Goal: Task Accomplishment & Management: Complete application form

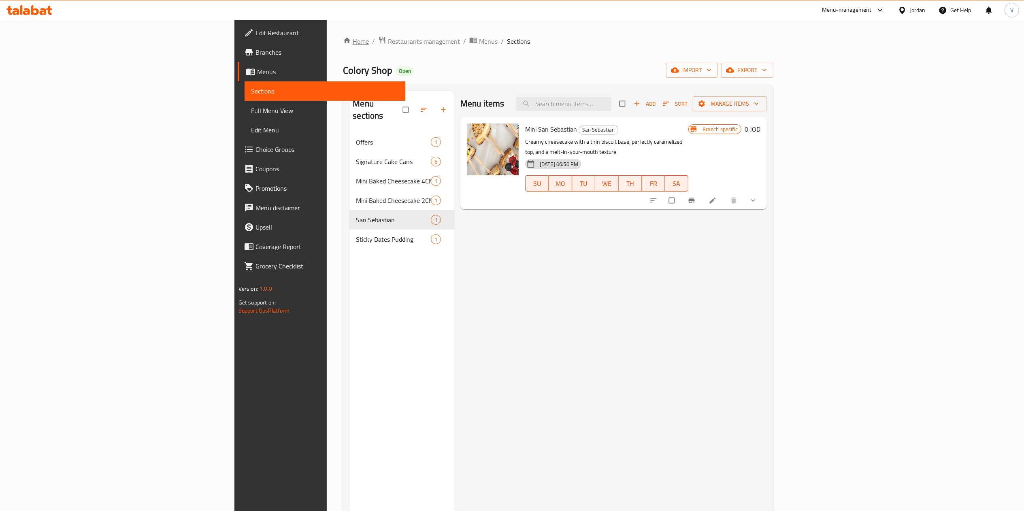
click at [343, 38] on link "Home" at bounding box center [356, 41] width 26 height 10
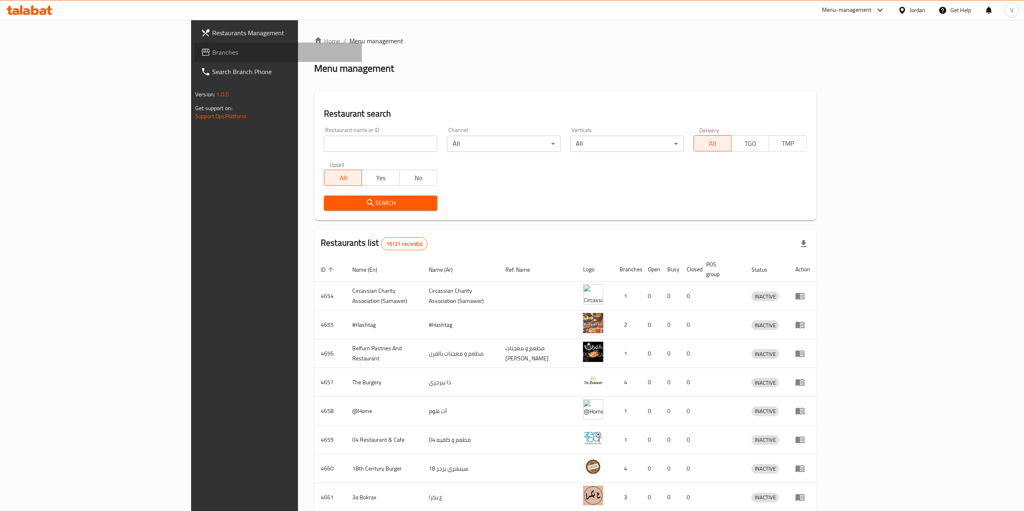
click at [212, 48] on span "Branches" at bounding box center [283, 52] width 143 height 10
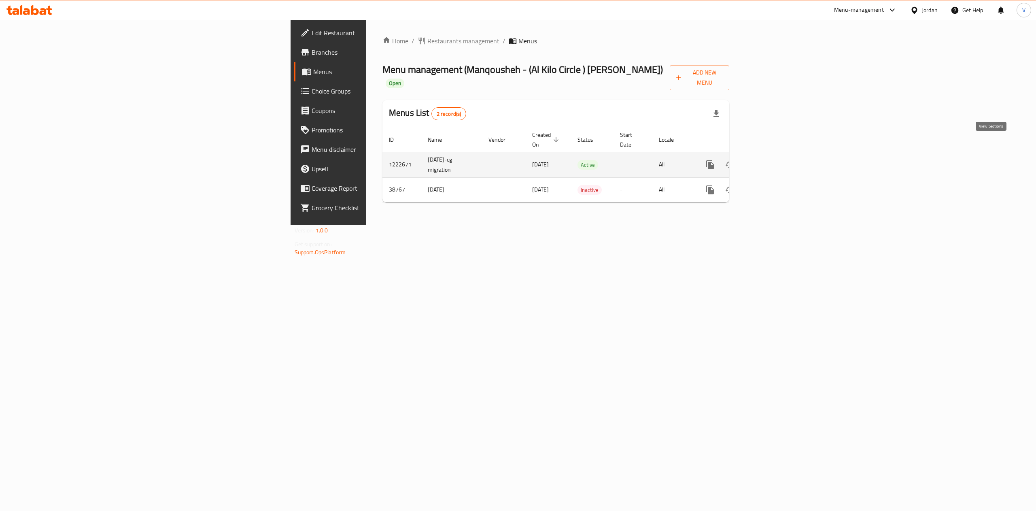
click at [774, 160] on icon "enhanced table" at bounding box center [769, 165] width 10 height 10
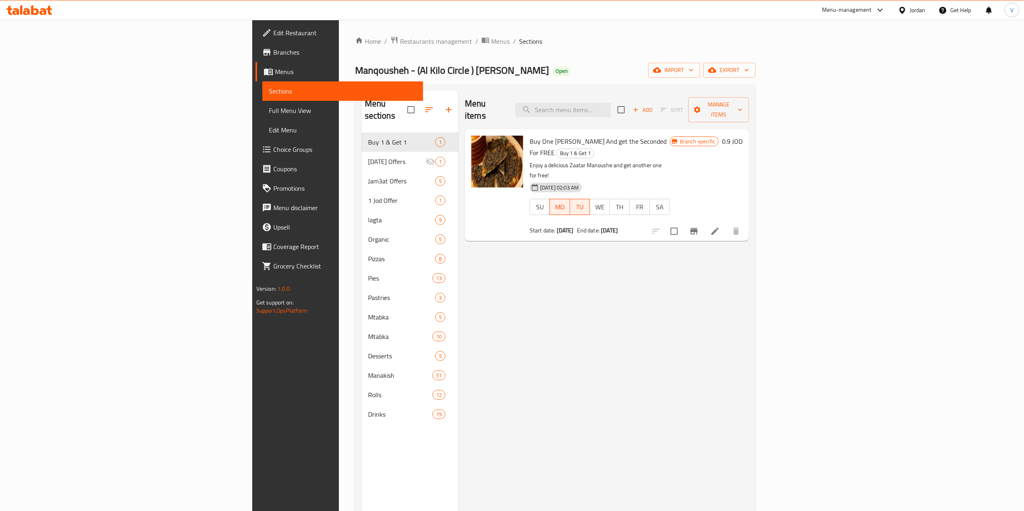
click at [355, 74] on span "Manqousheh - (Al Kilo Circle ) [PERSON_NAME]" at bounding box center [452, 70] width 194 height 18
click at [355, 72] on span "Manqousheh - (Al Kilo Circle ) [PERSON_NAME]" at bounding box center [452, 70] width 194 height 18
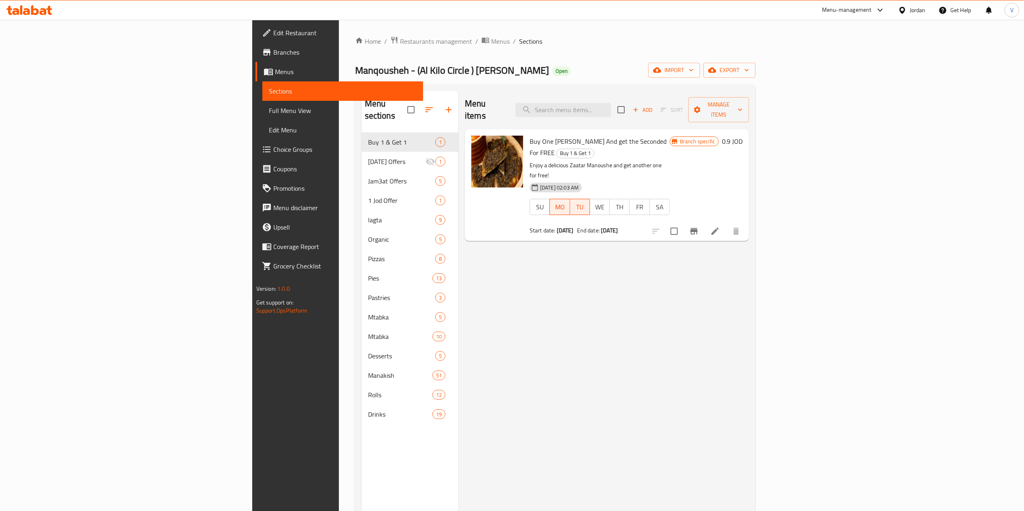
click at [407, 66] on div "Manqousheh - (Al Kilo Circle ) [PERSON_NAME] Open import export" at bounding box center [555, 70] width 401 height 15
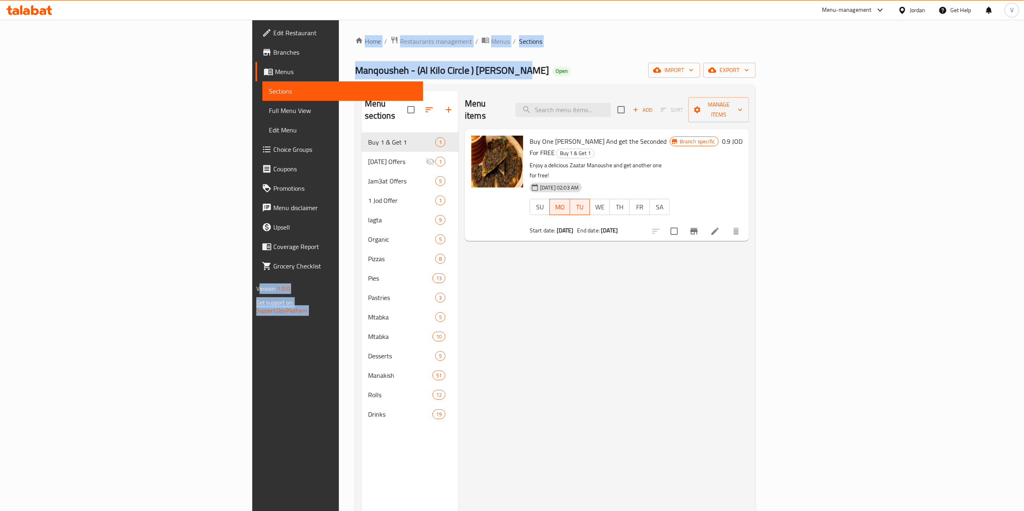
drag, startPoint x: 354, startPoint y: 70, endPoint x: 170, endPoint y: 69, distance: 183.4
click at [252, 69] on div "Edit Restaurant Branches Menus Sections Full Menu View Edit Menu Choice Groups …" at bounding box center [511, 322] width 519 height 604
click at [355, 69] on span "Manqousheh - (Al Kilo Circle ) [PERSON_NAME]" at bounding box center [452, 70] width 194 height 18
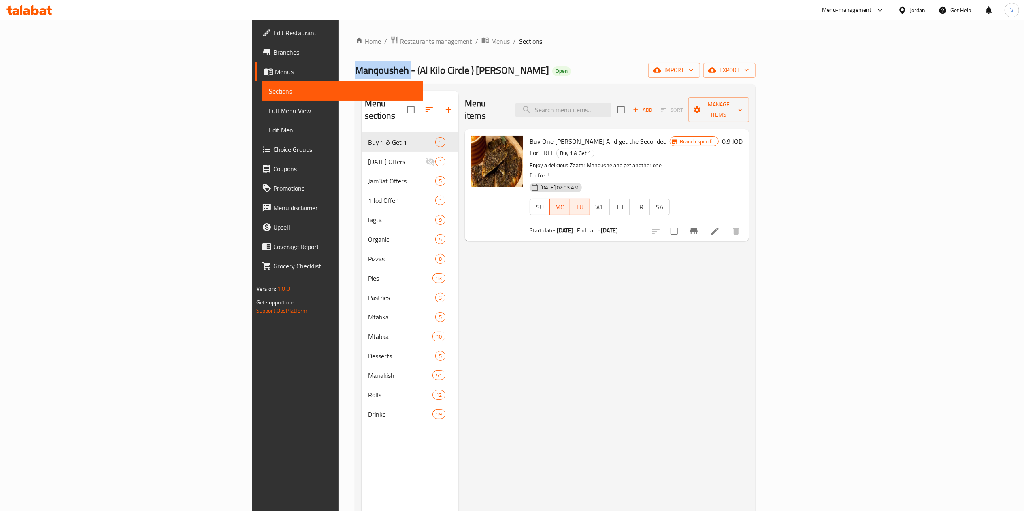
click at [355, 69] on span "Manqousheh - (Al Kilo Circle ) [PERSON_NAME]" at bounding box center [452, 70] width 194 height 18
click at [355, 68] on span "Manqousheh - (Al Kilo Circle ) [PERSON_NAME]" at bounding box center [452, 70] width 194 height 18
click at [252, 351] on div "Edit Restaurant Branches Menus Sections Full Menu View Edit Menu Choice Groups …" at bounding box center [337, 275] width 171 height 511
click at [611, 103] on input "search" at bounding box center [563, 110] width 96 height 14
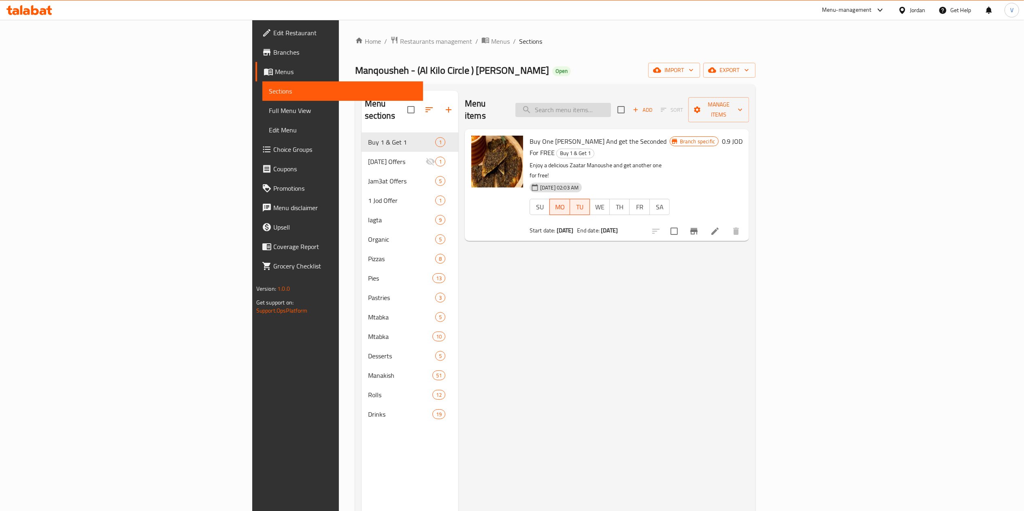
paste input "[PERSON_NAME]"
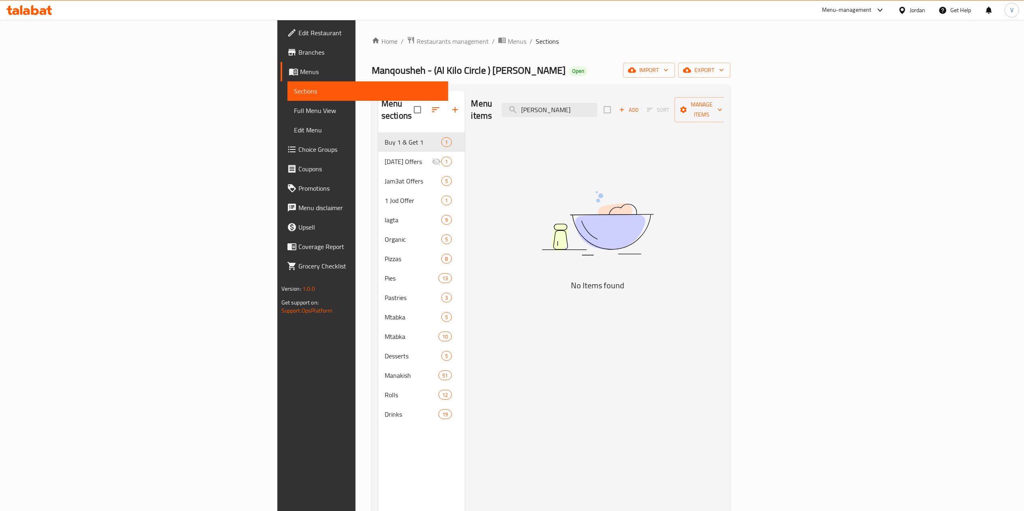
drag, startPoint x: 647, startPoint y: 106, endPoint x: 726, endPoint y: 108, distance: 79.4
click at [724, 108] on div "Menu items بيتزا ألفريدو Add Sort Manage items" at bounding box center [597, 110] width 253 height 38
click at [597, 106] on input "[PERSON_NAME]" at bounding box center [550, 110] width 96 height 14
drag, startPoint x: 659, startPoint y: 106, endPoint x: 644, endPoint y: 106, distance: 15.4
click at [597, 106] on input "[PERSON_NAME]" at bounding box center [550, 110] width 96 height 14
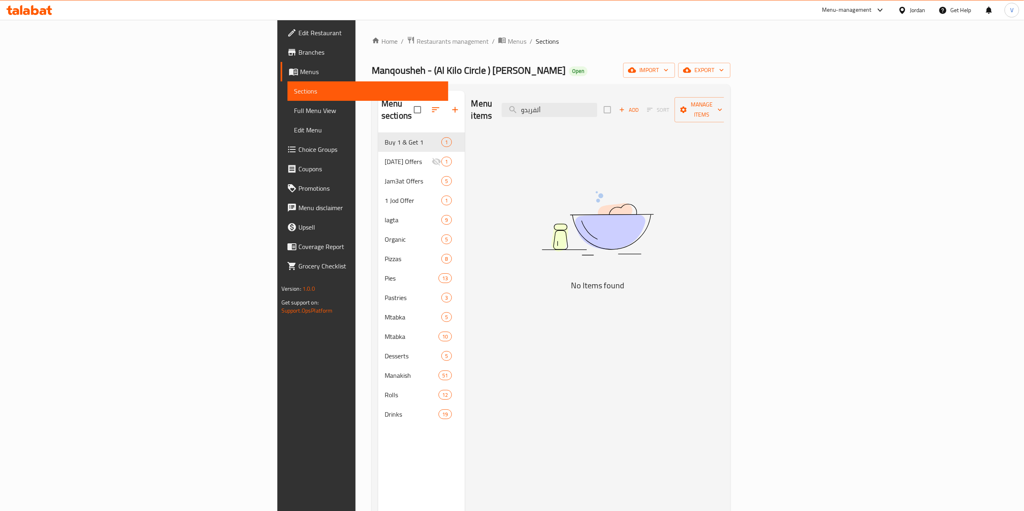
type input "ألفريدو"
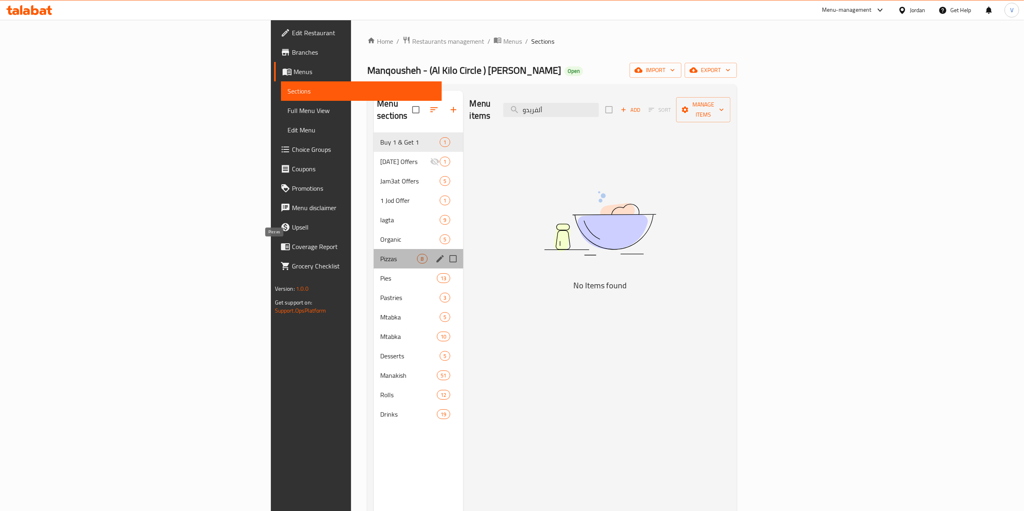
click at [380, 254] on span "Pizzas" at bounding box center [398, 259] width 37 height 10
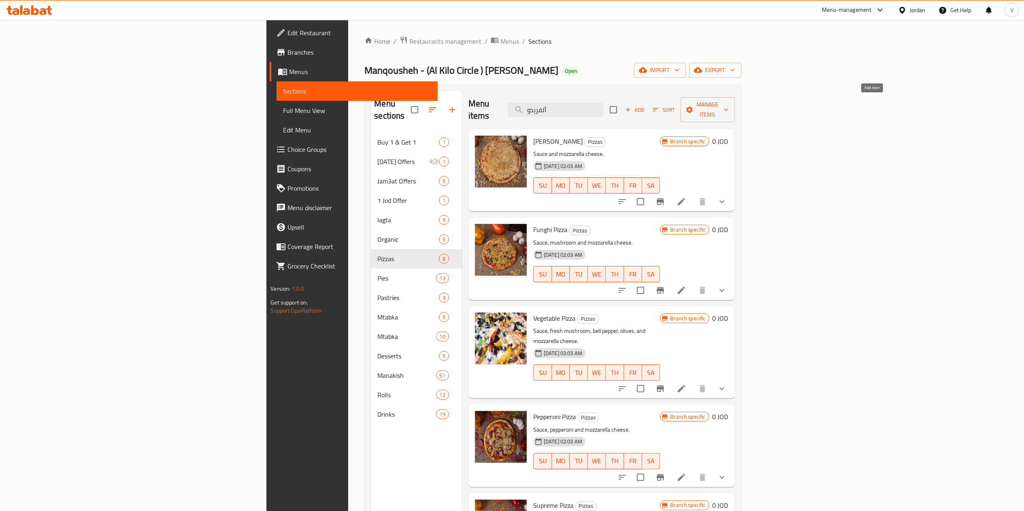
click at [646, 106] on span "Add" at bounding box center [635, 109] width 22 height 9
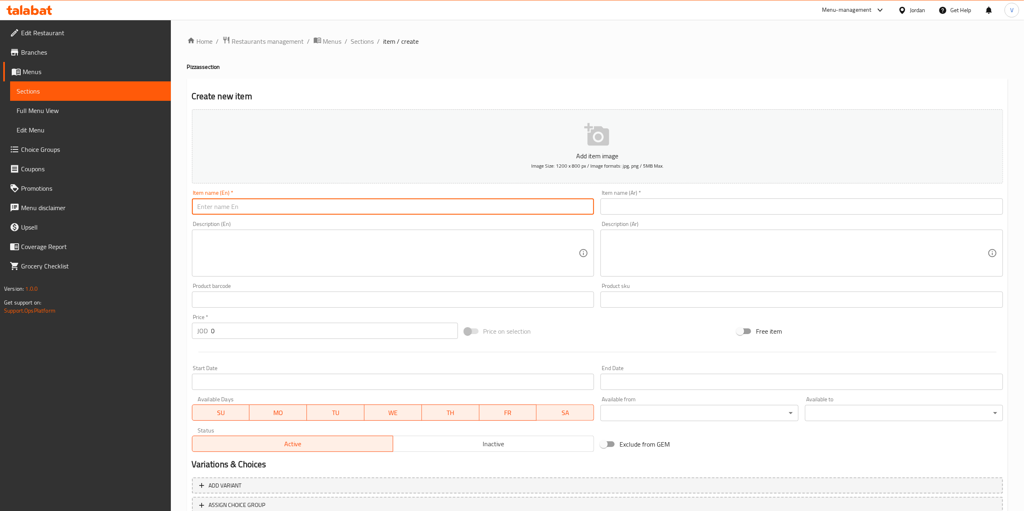
click at [384, 202] on input "text" at bounding box center [393, 206] width 402 height 16
type input "Pizza Alfredo"
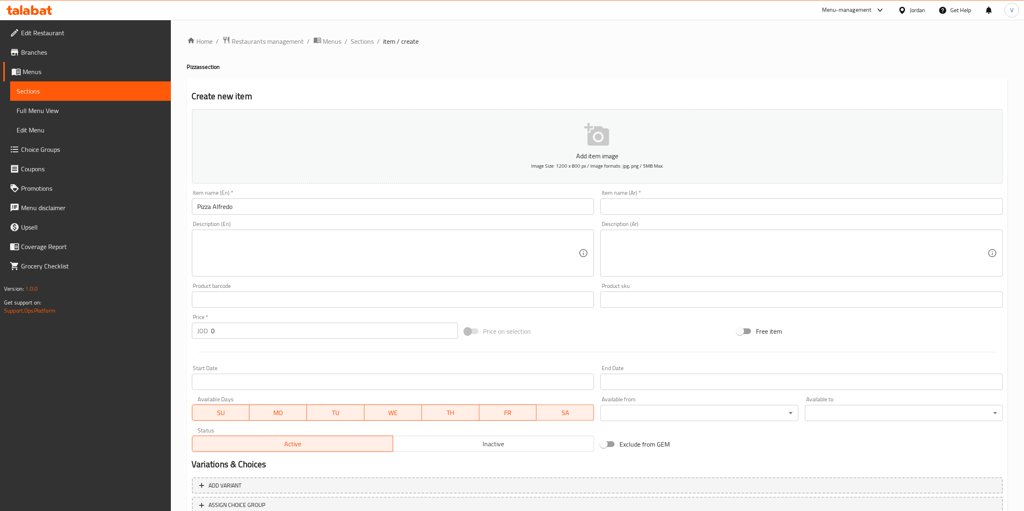
click at [47, 370] on div "Edit Restaurant Branches Menus Sections Full Menu View Edit Menu Choice Groups …" at bounding box center [85, 275] width 171 height 511
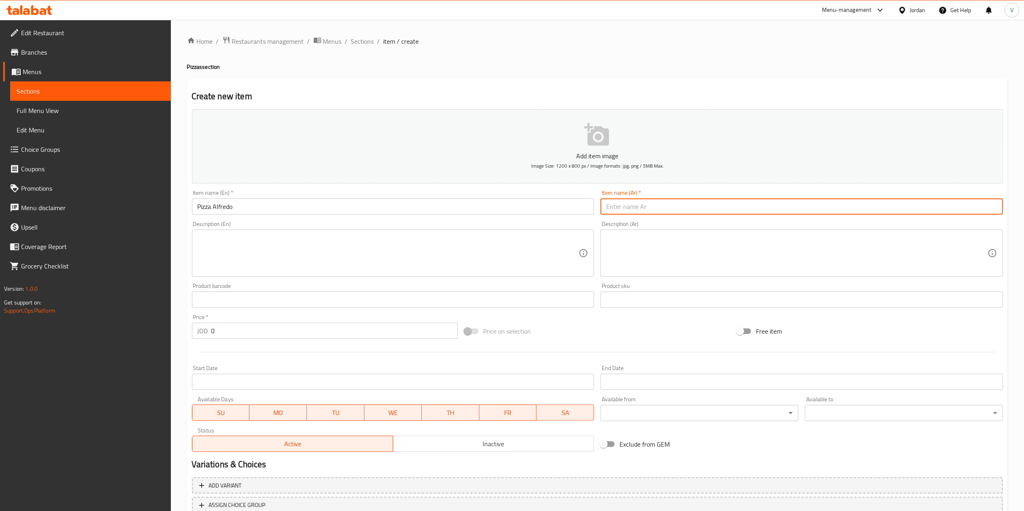
click at [634, 212] on input "text" at bounding box center [801, 206] width 402 height 16
paste input "[PERSON_NAME]"
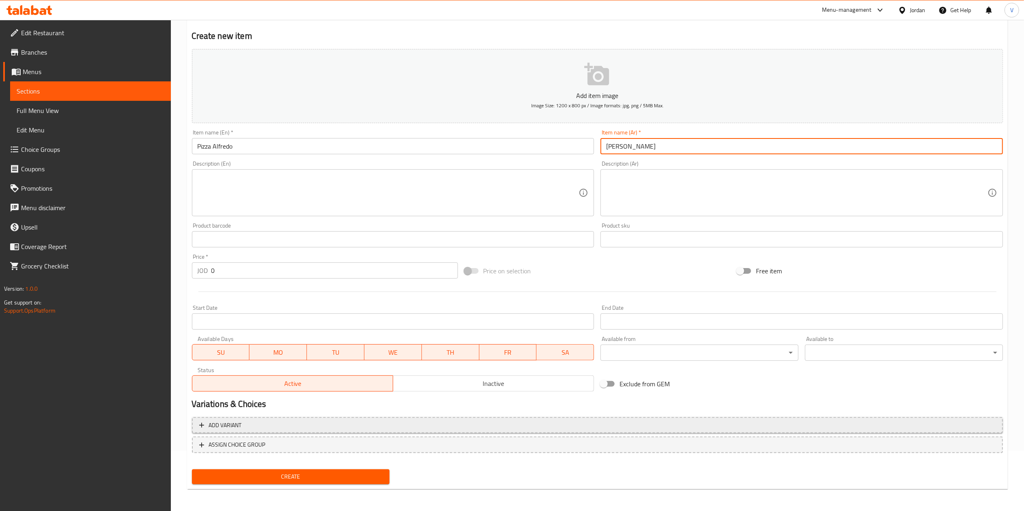
type input "[PERSON_NAME]"
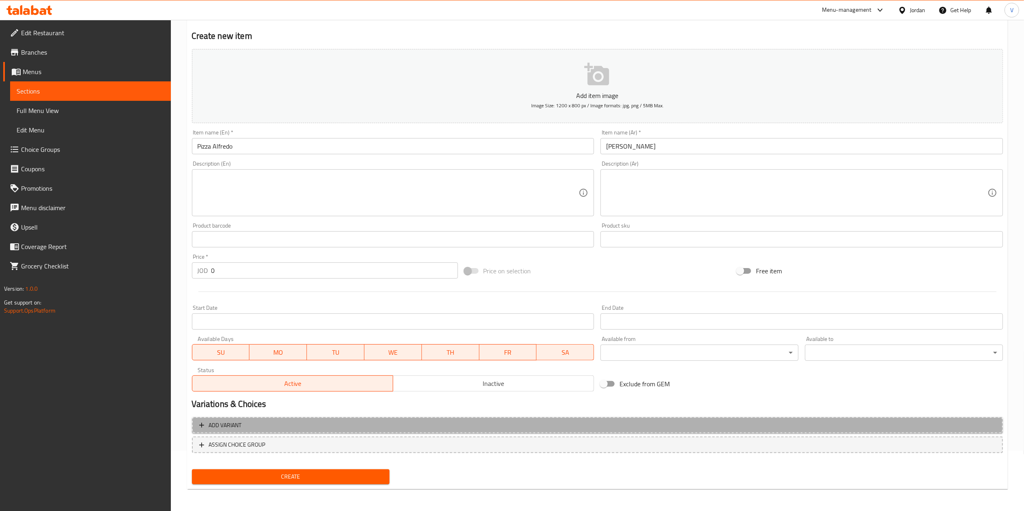
click at [256, 419] on button "Add variant" at bounding box center [597, 425] width 811 height 17
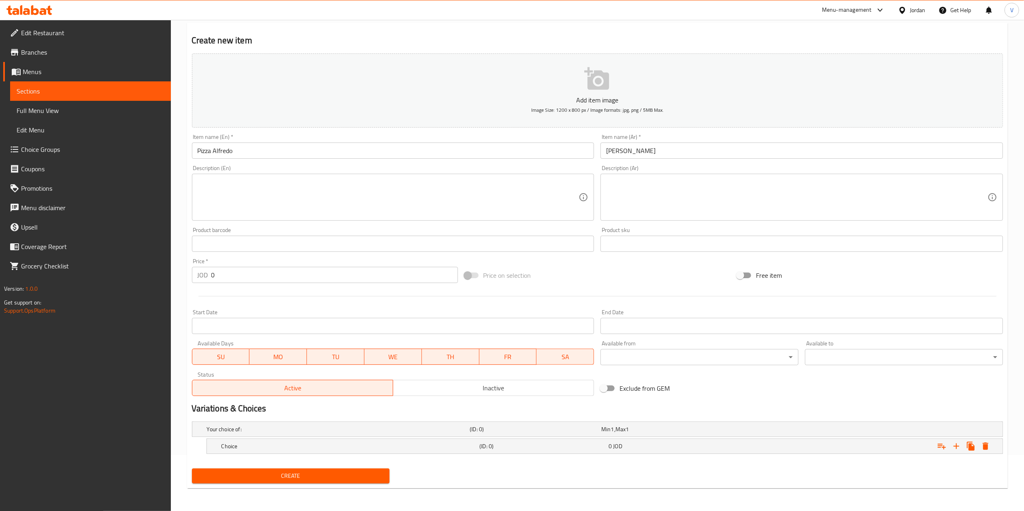
click at [74, 391] on div "Edit Restaurant Branches Menus Sections Full Menu View Edit Menu Choice Groups …" at bounding box center [85, 275] width 171 height 511
drag, startPoint x: 545, startPoint y: 440, endPoint x: 551, endPoint y: 440, distance: 6.1
click at [546, 435] on div "(ID: 0)" at bounding box center [534, 428] width 132 height 11
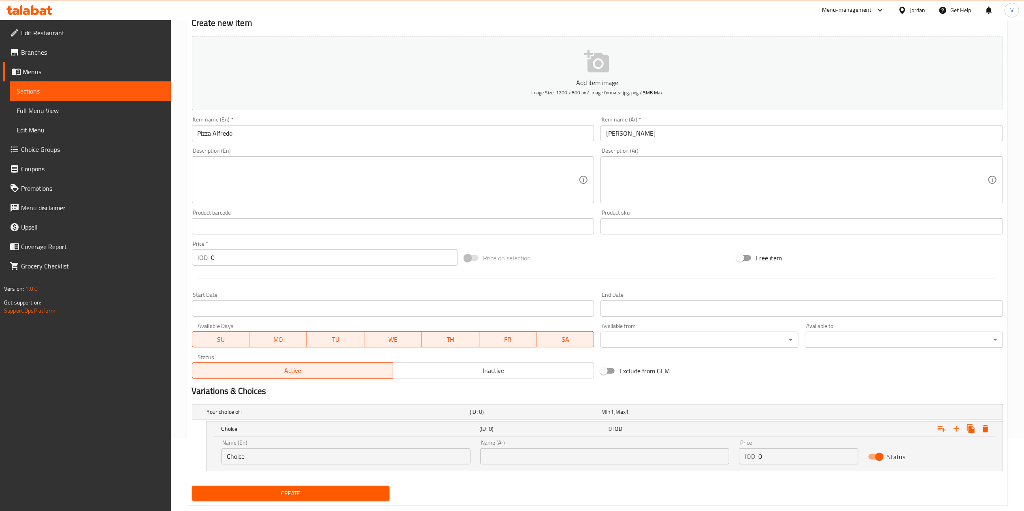
scroll to position [89, 0]
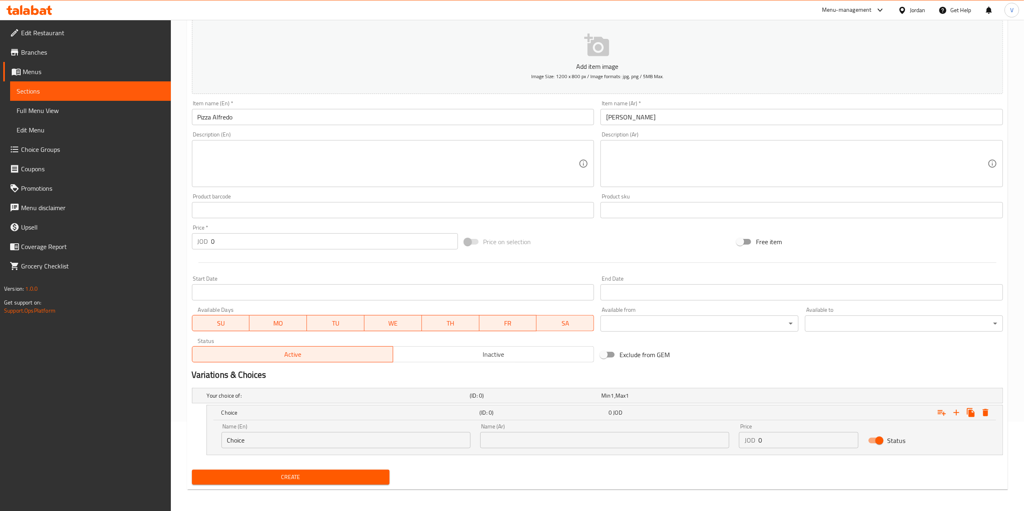
drag, startPoint x: 605, startPoint y: 437, endPoint x: 601, endPoint y: 442, distance: 6.4
click at [605, 437] on input "text" at bounding box center [604, 440] width 249 height 16
paste input "صغير"
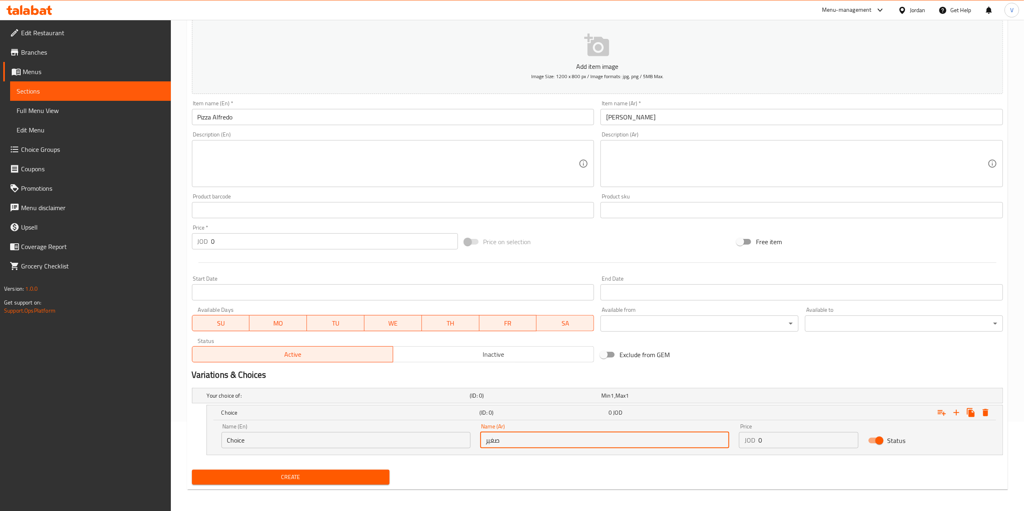
type input "صغير"
click at [374, 433] on input "Choice" at bounding box center [345, 440] width 249 height 16
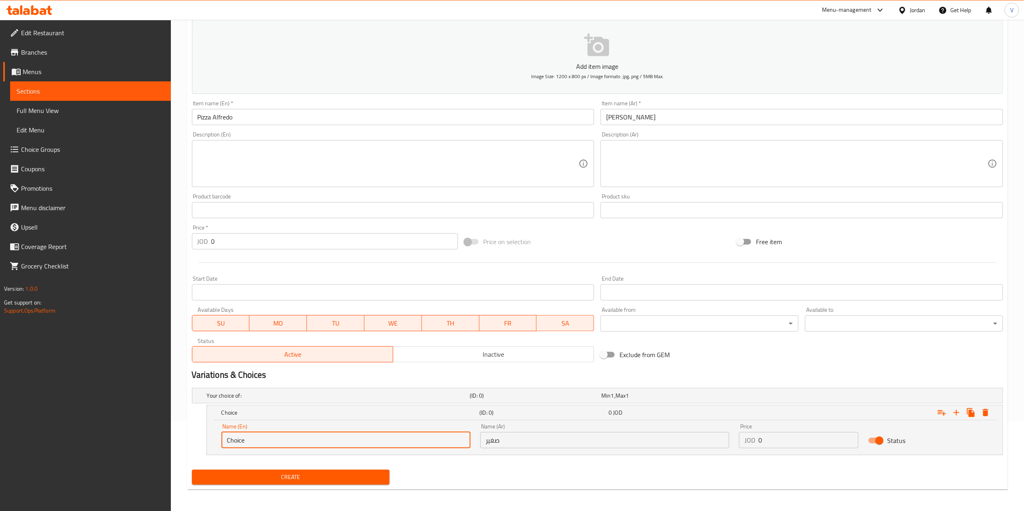
click at [374, 433] on input "Choice" at bounding box center [345, 440] width 249 height 16
type input "Small"
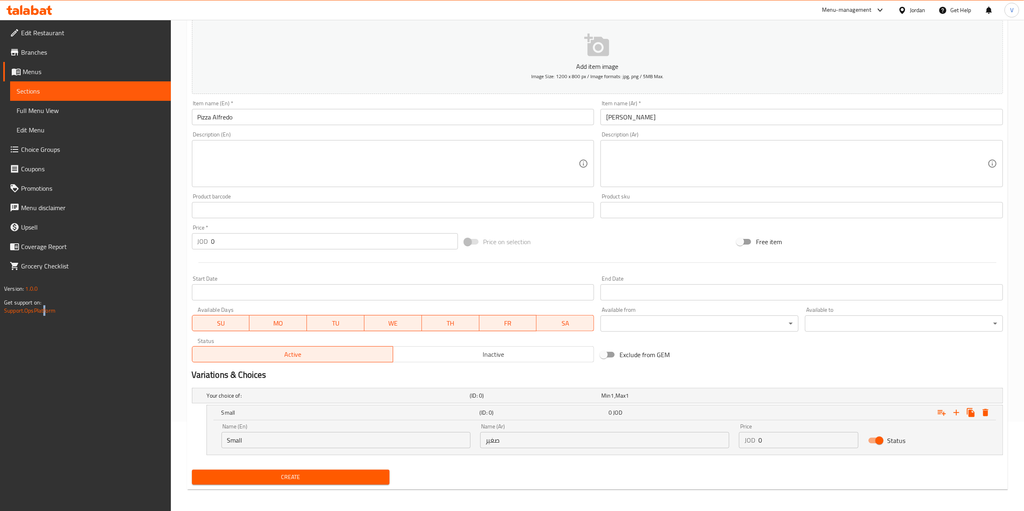
click at [45, 409] on div "Edit Restaurant Branches Menus Sections Full Menu View Edit Menu Choice Groups …" at bounding box center [85, 275] width 171 height 511
drag, startPoint x: 774, startPoint y: 435, endPoint x: 706, endPoint y: 436, distance: 67.6
click at [706, 436] on div "Name (En) Small Name (En) Name (Ar) صغير Name (Ar) Price JOD 0 Price Status" at bounding box center [605, 436] width 776 height 34
type input "3.5"
click at [953, 413] on icon "Expand" at bounding box center [956, 413] width 10 height 10
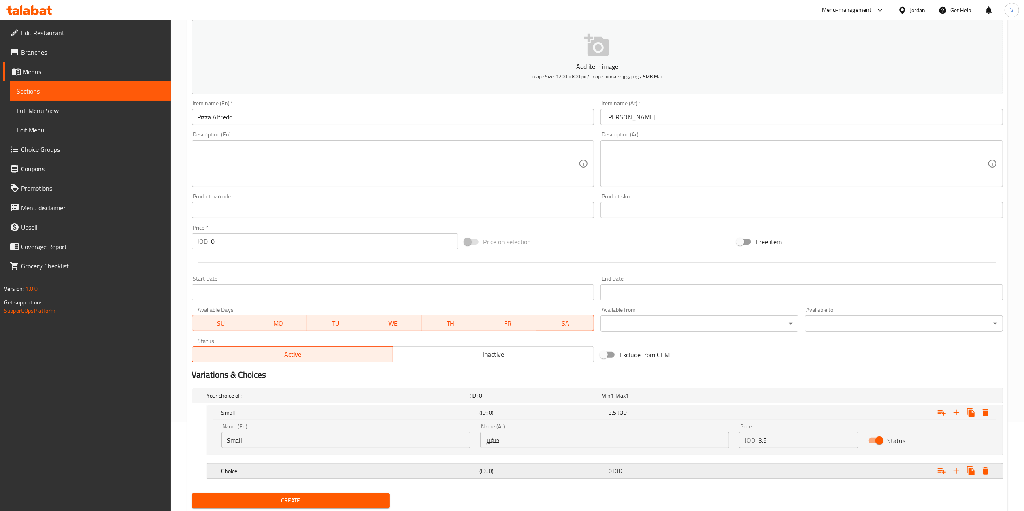
click at [331, 400] on h5 "Choice" at bounding box center [337, 396] width 260 height 8
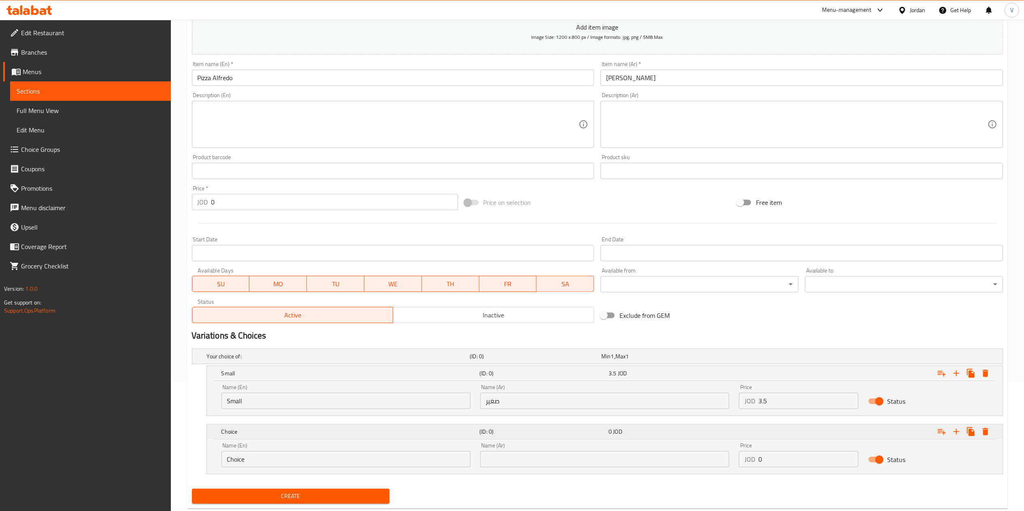
scroll to position [150, 0]
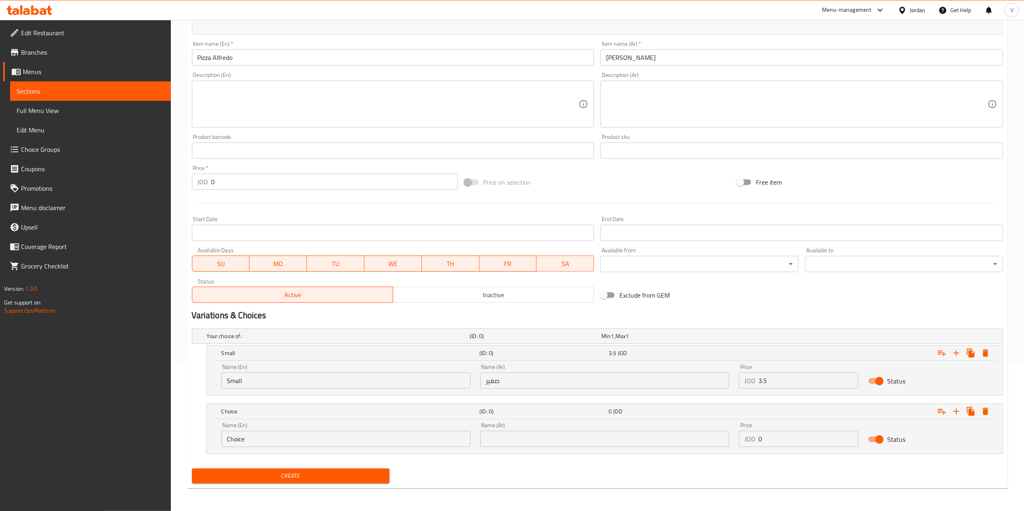
drag, startPoint x: 35, startPoint y: 387, endPoint x: 52, endPoint y: 387, distance: 17.0
click at [35, 387] on div "Edit Restaurant Branches Menus Sections Full Menu View Edit Menu Choice Groups …" at bounding box center [85, 275] width 171 height 511
click at [503, 442] on input "text" at bounding box center [604, 439] width 249 height 16
paste input "وس"
type input "وسط"
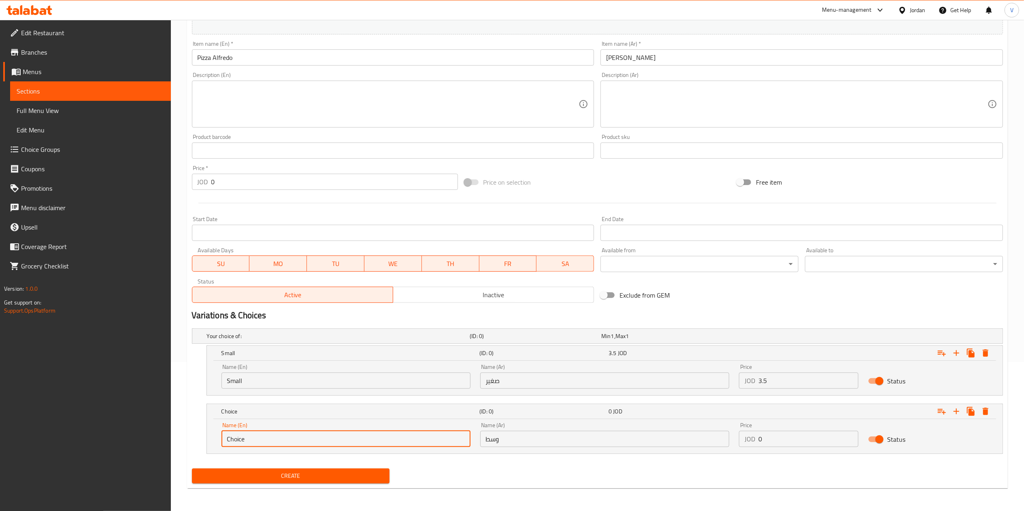
click at [309, 439] on input "Choice" at bounding box center [345, 439] width 249 height 16
type input "C"
type input "Medium"
drag, startPoint x: 1, startPoint y: 423, endPoint x: 154, endPoint y: 422, distance: 153.0
click at [1, 423] on div "Edit Restaurant Branches Menus Sections Full Menu View Edit Menu Choice Groups …" at bounding box center [85, 275] width 171 height 511
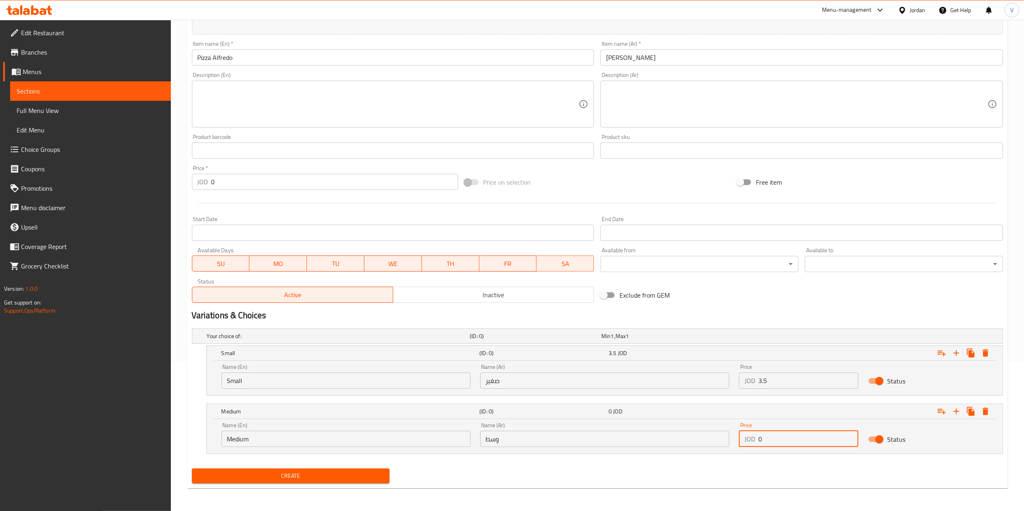
click at [683, 434] on div "Name (En) Medium Name (En) Name (Ar) وسط Name (Ar) Price JOD 0 Price Status" at bounding box center [605, 434] width 776 height 34
type input "5.5"
click at [959, 411] on icon "Expand" at bounding box center [956, 411] width 10 height 10
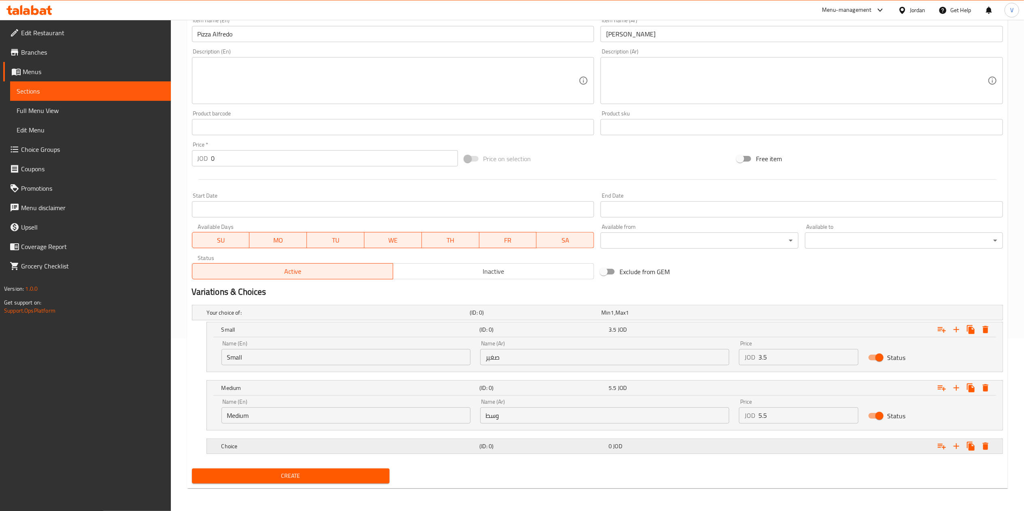
click at [261, 317] on h5 "Choice" at bounding box center [337, 313] width 260 height 8
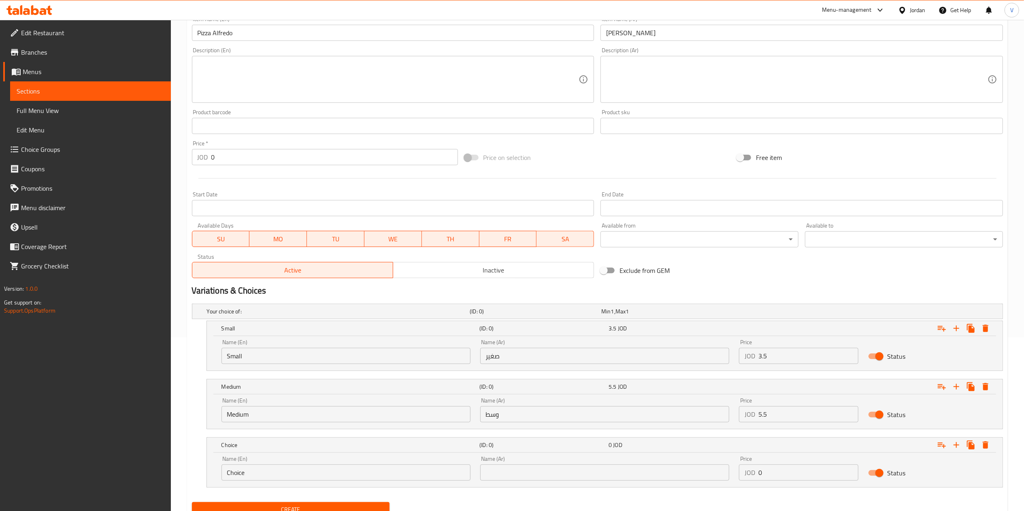
scroll to position [208, 0]
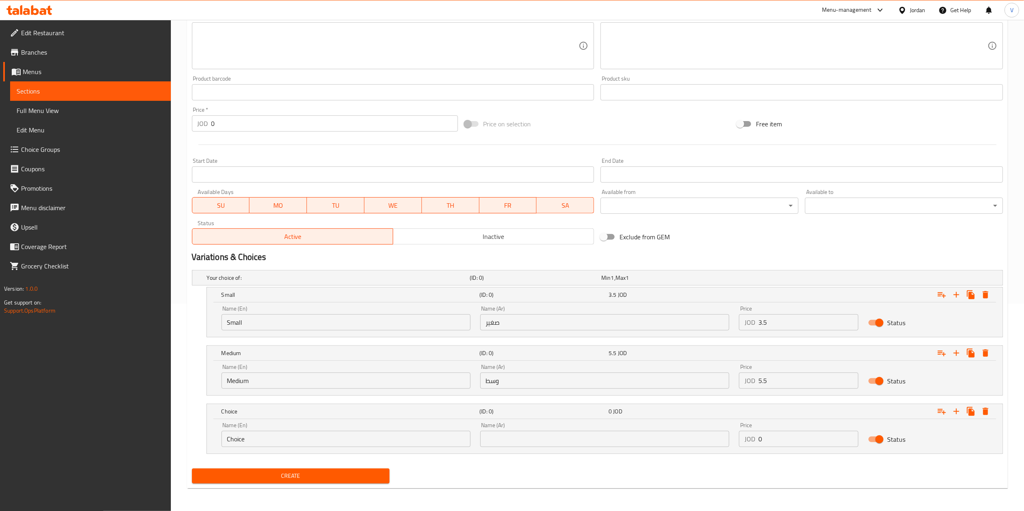
click at [11, 381] on div "Edit Restaurant Branches Menus Sections Full Menu View Edit Menu Choice Groups …" at bounding box center [85, 275] width 171 height 511
drag, startPoint x: 593, startPoint y: 437, endPoint x: 330, endPoint y: 439, distance: 263.2
click at [593, 437] on input "text" at bounding box center [604, 439] width 249 height 16
paste input "كبير"
type input "كبير"
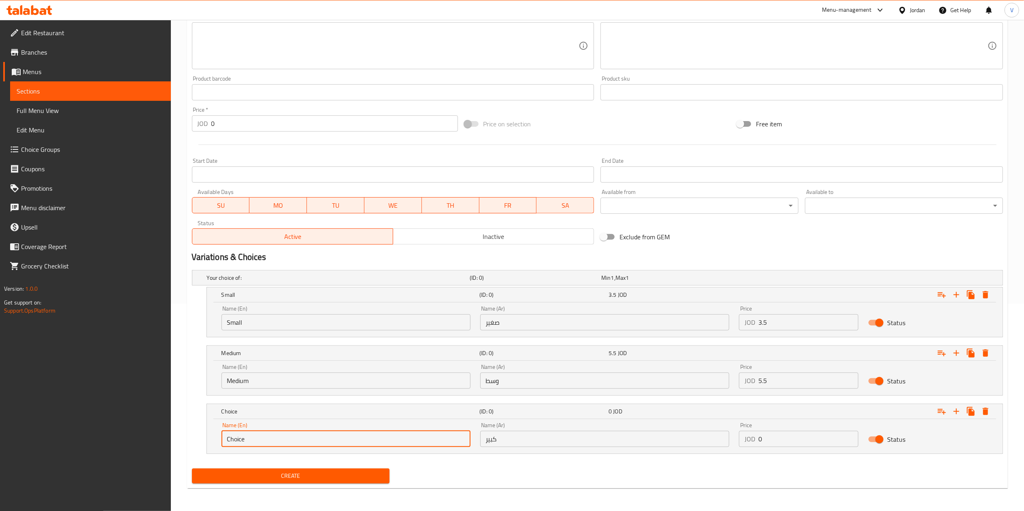
click at [319, 440] on input "Choice" at bounding box center [345, 439] width 249 height 16
type input ";"
type input "Large"
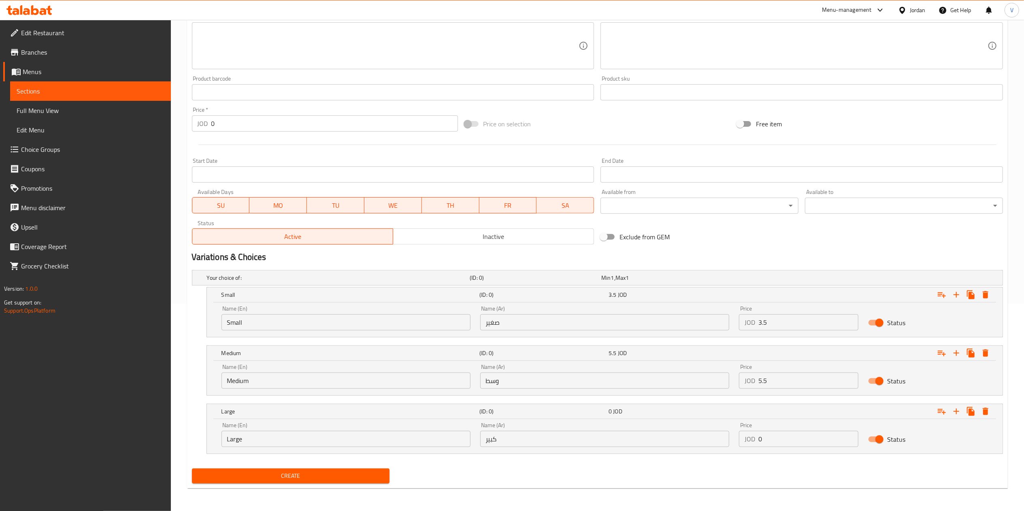
click at [23, 385] on div "Edit Restaurant Branches Menus Sections Full Menu View Edit Menu Choice Groups …" at bounding box center [85, 275] width 171 height 511
drag, startPoint x: 786, startPoint y: 432, endPoint x: 700, endPoint y: 436, distance: 86.8
click at [700, 436] on div "Name (En) Large Name (En) Name (Ar) كبير Name (Ar) Price JOD 0 Price Status" at bounding box center [605, 434] width 776 height 34
type input "7.5"
click at [296, 476] on span "Create" at bounding box center [290, 476] width 185 height 10
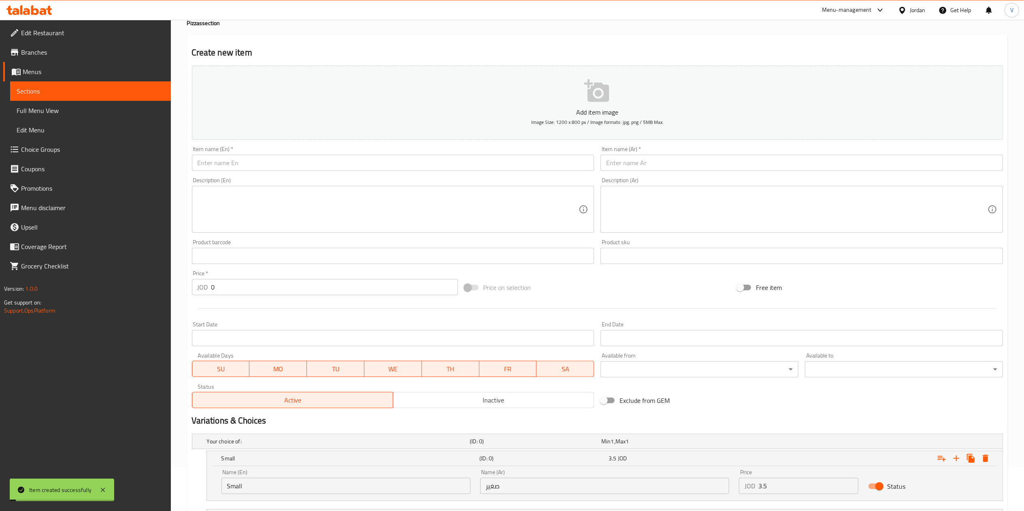
scroll to position [0, 0]
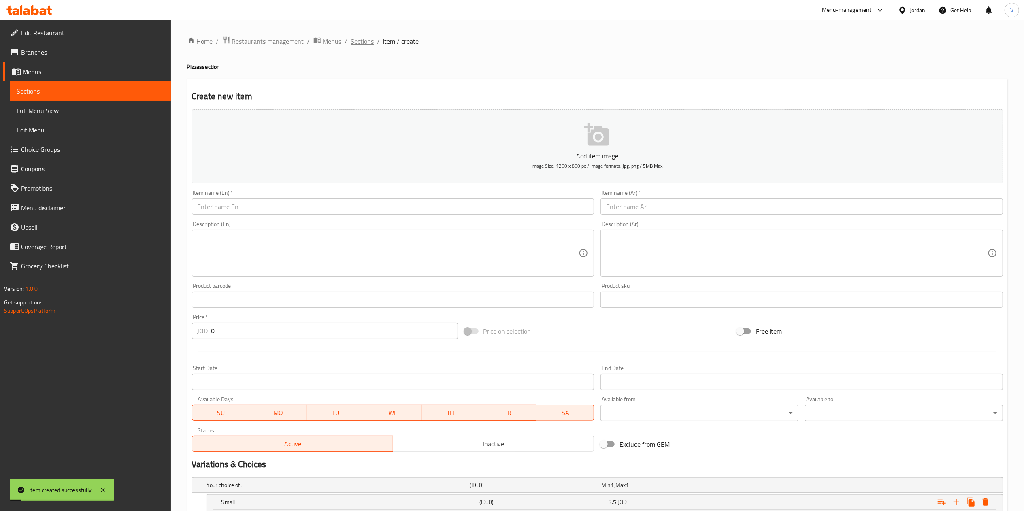
click at [370, 37] on span "Sections" at bounding box center [362, 41] width 23 height 10
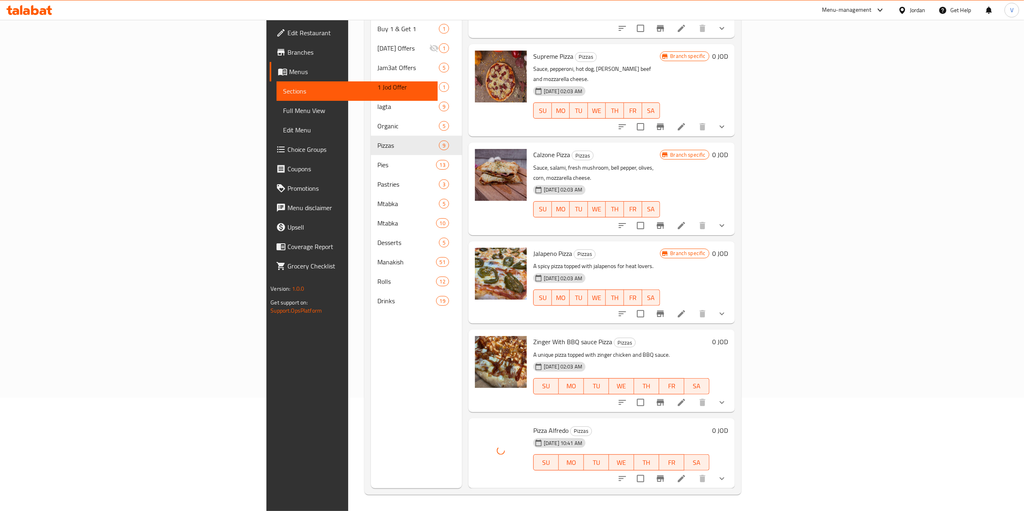
scroll to position [293, 0]
